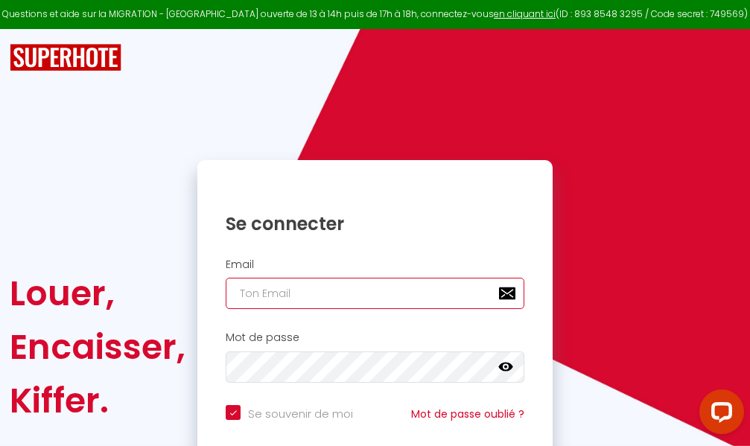
click at [370, 293] on input "email" at bounding box center [375, 293] width 299 height 31
type input "m"
checkbox input "true"
type input "ma"
checkbox input "true"
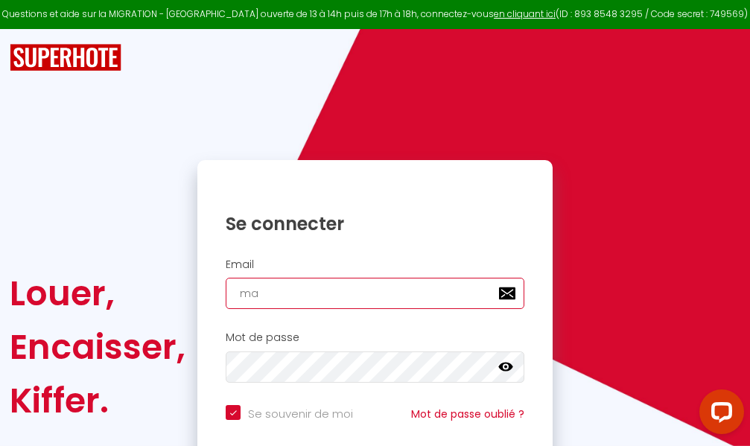
type input "mar"
checkbox input "true"
type input "marc"
checkbox input "true"
type input "marcd"
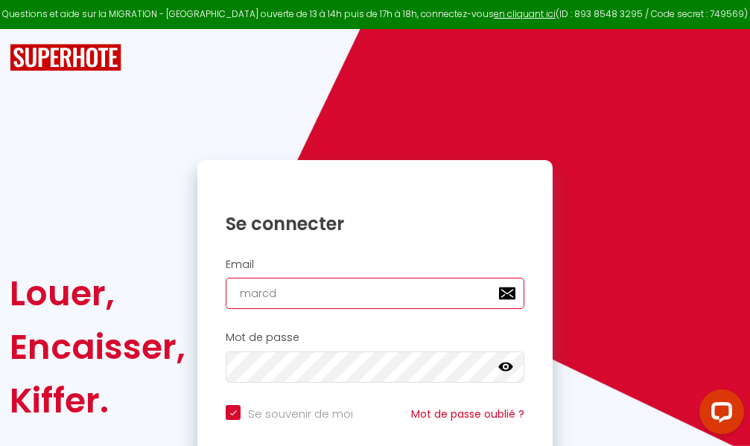
checkbox input "true"
type input "marcdp"
checkbox input "true"
type input "marcdpo"
checkbox input "true"
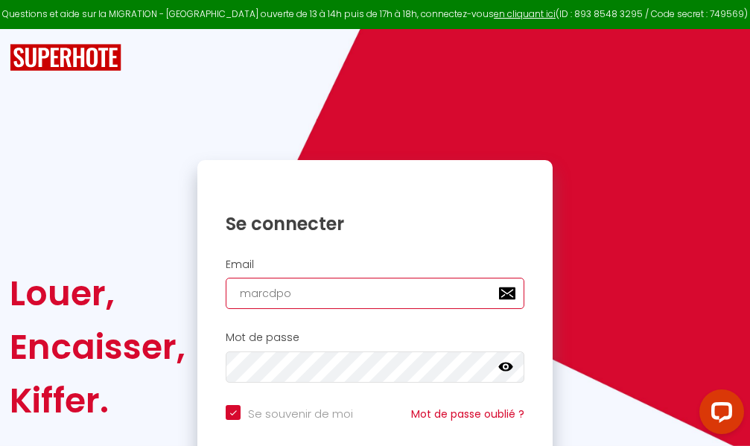
type input "marcdpoz"
checkbox input "true"
type input "marcdpoz."
checkbox input "true"
type input "marcdpoz.l"
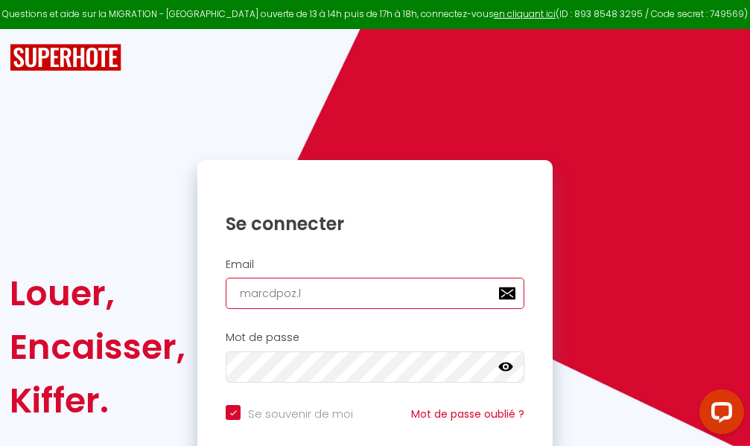
checkbox input "true"
type input "marcdpoz.lo"
checkbox input "true"
type input "marcdpoz.loc"
checkbox input "true"
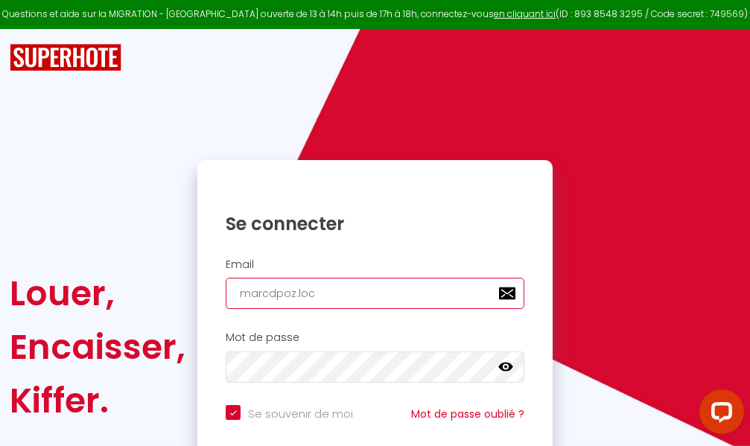
type input "marcdpoz.loca"
checkbox input "true"
type input "marcdpoz.locat"
checkbox input "true"
type input "marcdpoz.locati"
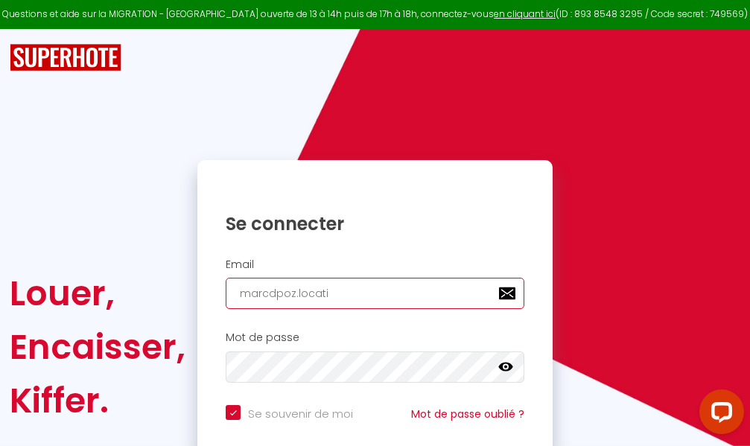
checkbox input "true"
type input "marcdpoz.locatio"
checkbox input "true"
type input "marcdpoz.location"
checkbox input "true"
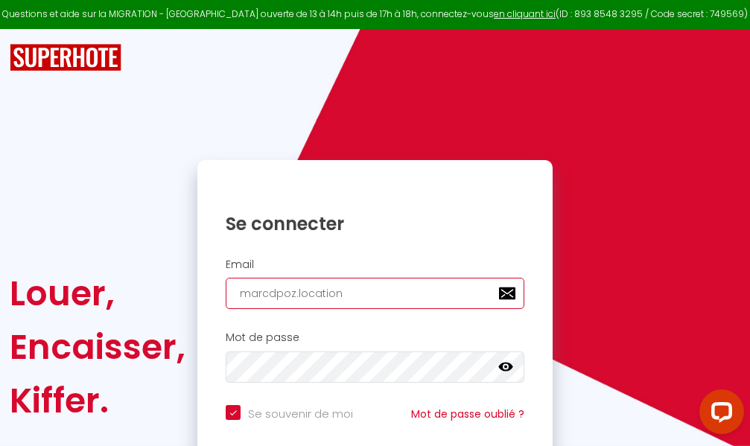
type input "marcdpoz.location@"
checkbox input "true"
type input "marcdpoz.location@g"
checkbox input "true"
type input "marcdpoz.location@gm"
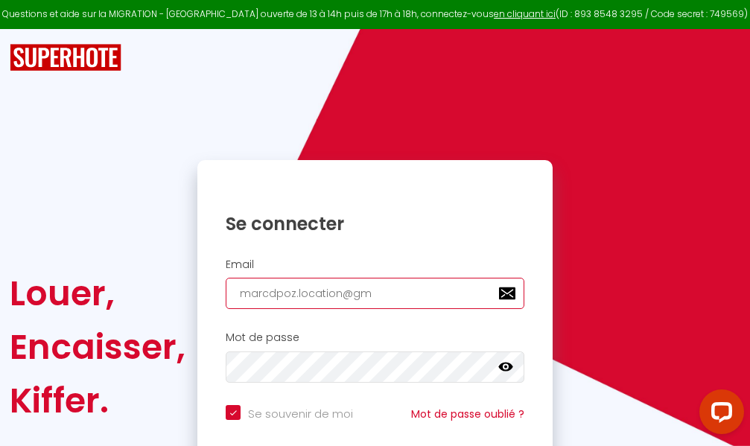
checkbox input "true"
type input "marcdpoz.location@gma"
checkbox input "true"
type input "marcdpoz.location@gmai"
checkbox input "true"
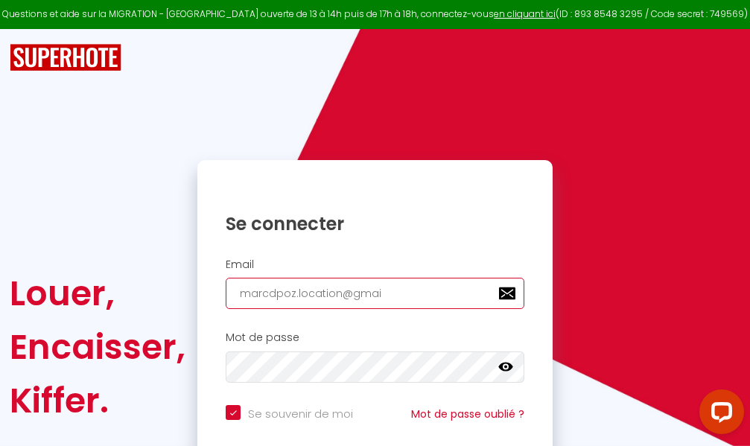
type input "[EMAIL_ADDRESS]"
checkbox input "true"
type input "[EMAIL_ADDRESS]."
checkbox input "true"
type input "marcdpoz.location@gmail.c"
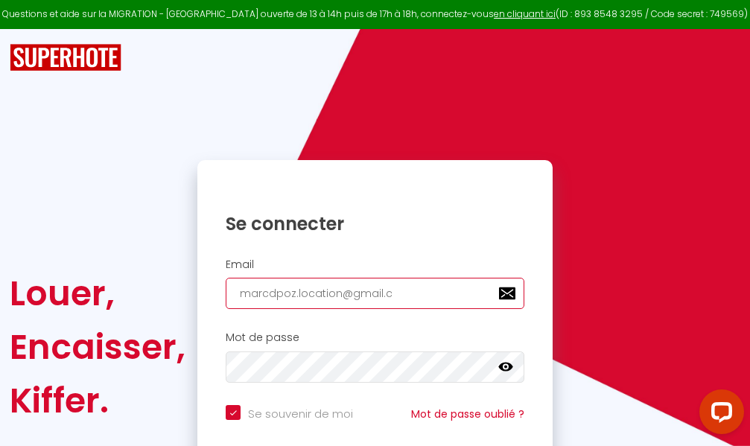
checkbox input "true"
type input "[EMAIL_ADDRESS][DOMAIN_NAME]"
checkbox input "true"
type input "[EMAIL_ADDRESS][DOMAIN_NAME]"
checkbox input "true"
